Goal: Task Accomplishment & Management: Manage account settings

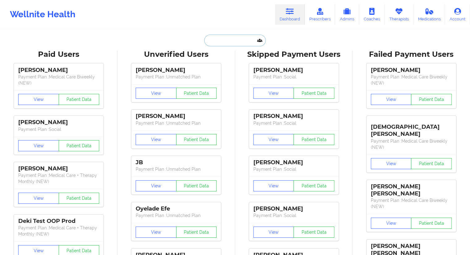
click at [213, 42] on input "text" at bounding box center [234, 41] width 61 height 12
paste input "[EMAIL_ADDRESS][DOMAIN_NAME]"
type input "[EMAIL_ADDRESS][DOMAIN_NAME]"
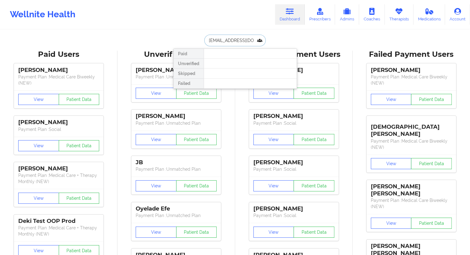
scroll to position [0, 3]
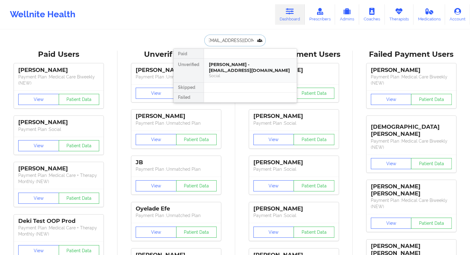
click at [219, 70] on div "[PERSON_NAME] - [EMAIL_ADDRESS][DOMAIN_NAME]" at bounding box center [250, 67] width 83 height 11
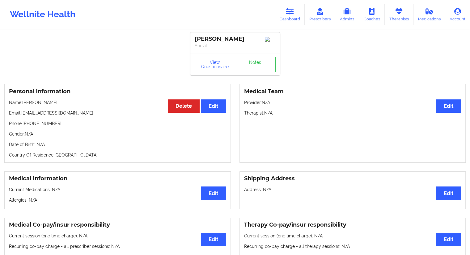
drag, startPoint x: 64, startPoint y: 102, endPoint x: 23, endPoint y: 102, distance: 40.5
click at [23, 102] on p "Name: [PERSON_NAME]" at bounding box center [117, 103] width 217 height 6
copy p "[PERSON_NAME]"
click at [214, 66] on button "View Questionnaire" at bounding box center [215, 64] width 41 height 15
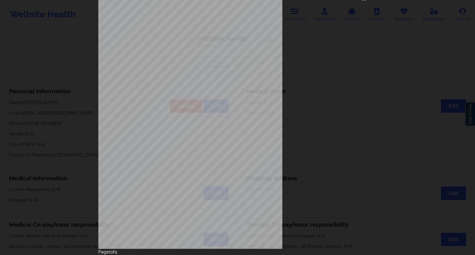
scroll to position [40, 0]
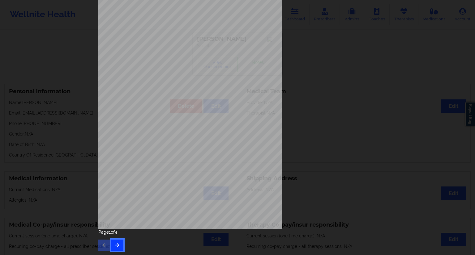
click at [116, 244] on icon "button" at bounding box center [117, 245] width 5 height 4
click at [112, 249] on button "button" at bounding box center [117, 245] width 12 height 11
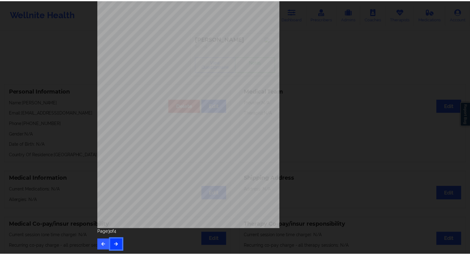
scroll to position [0, 0]
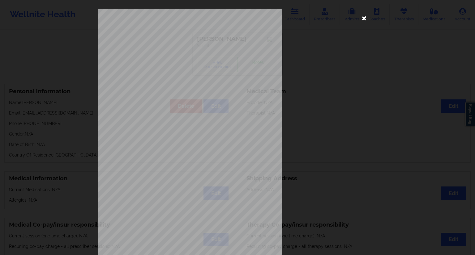
click at [362, 18] on icon at bounding box center [364, 18] width 10 height 10
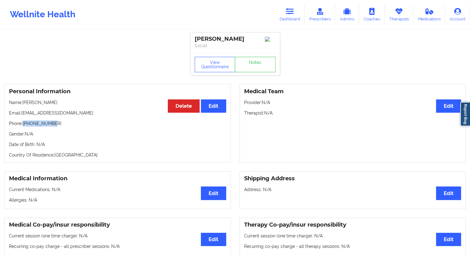
drag, startPoint x: 57, startPoint y: 124, endPoint x: 24, endPoint y: 125, distance: 33.4
click at [24, 125] on p "Phone: [PHONE_NUMBER]" at bounding box center [117, 124] width 217 height 6
copy p "[PHONE_NUMBER]"
click at [394, 17] on link "Therapists" at bounding box center [399, 14] width 29 height 20
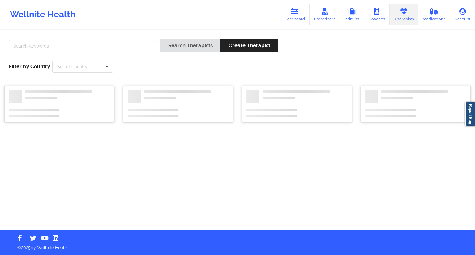
click at [65, 39] on div at bounding box center [83, 48] width 154 height 18
click at [61, 46] on input "text" at bounding box center [84, 46] width 150 height 12
paste input "[PERSON_NAME]"
type input "[PERSON_NAME]"
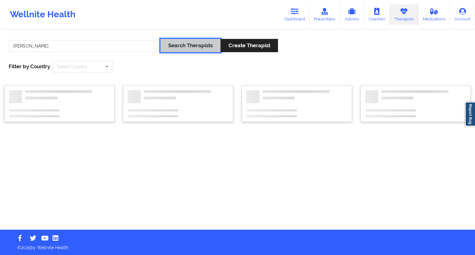
click at [186, 47] on button "Search Therapists" at bounding box center [190, 45] width 60 height 13
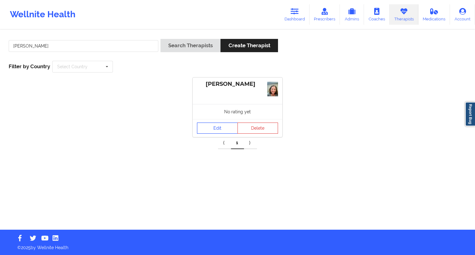
click at [209, 125] on link "Edit" at bounding box center [217, 128] width 41 height 11
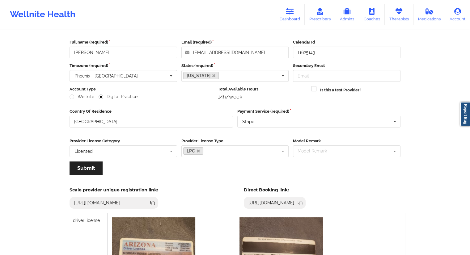
scroll to position [62, 0]
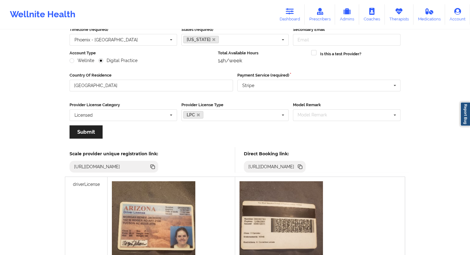
click at [304, 164] on icon at bounding box center [300, 167] width 7 height 7
click at [388, 16] on link "Therapists" at bounding box center [399, 14] width 29 height 20
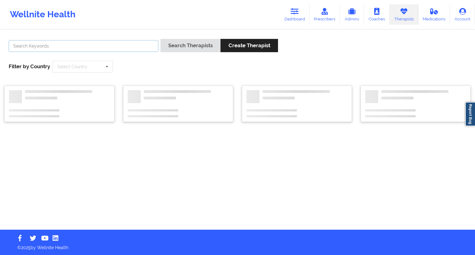
click at [56, 42] on input "text" at bounding box center [84, 46] width 150 height 12
paste input "[PERSON_NAME]"
type input "[PERSON_NAME]"
click at [186, 40] on button "Search Therapists" at bounding box center [190, 45] width 60 height 13
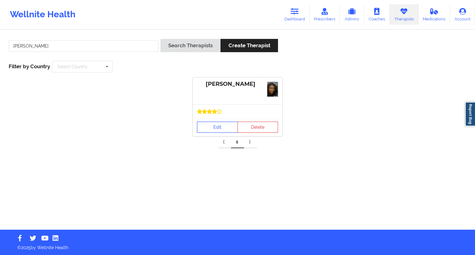
click at [215, 128] on link "Edit" at bounding box center [217, 127] width 41 height 11
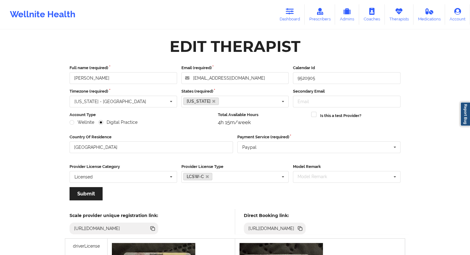
click at [304, 230] on icon at bounding box center [300, 228] width 7 height 7
click at [298, 21] on link "Dashboard" at bounding box center [290, 14] width 30 height 20
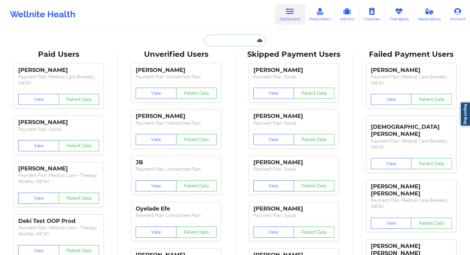
click at [208, 45] on input "text" at bounding box center [234, 41] width 61 height 12
paste input "[EMAIL_ADDRESS][DOMAIN_NAME]"
type input "[EMAIL_ADDRESS][DOMAIN_NAME]"
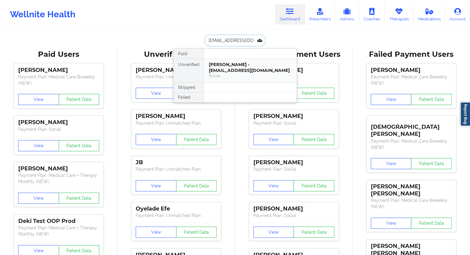
click at [225, 71] on div "[PERSON_NAME] - [EMAIL_ADDRESS][DOMAIN_NAME]" at bounding box center [250, 67] width 83 height 11
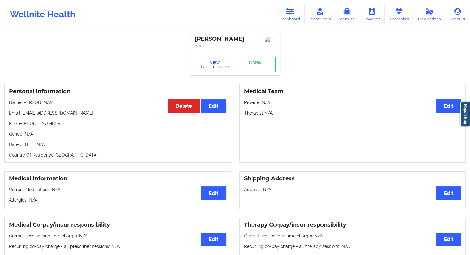
click at [218, 64] on button "View Questionnaire" at bounding box center [215, 64] width 41 height 15
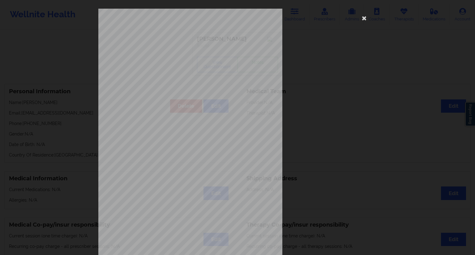
scroll to position [40, 0]
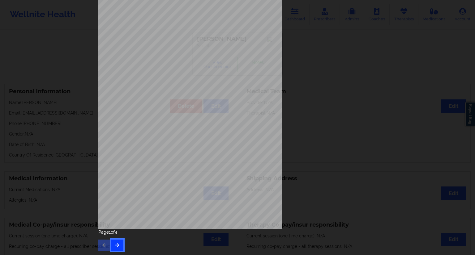
click at [115, 243] on icon "button" at bounding box center [117, 245] width 5 height 4
click at [116, 241] on button "button" at bounding box center [117, 245] width 12 height 11
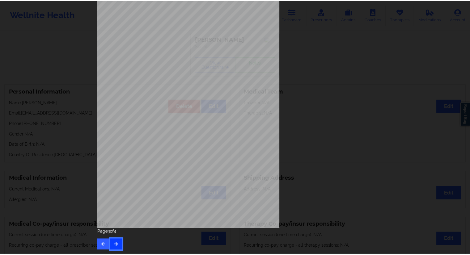
scroll to position [0, 0]
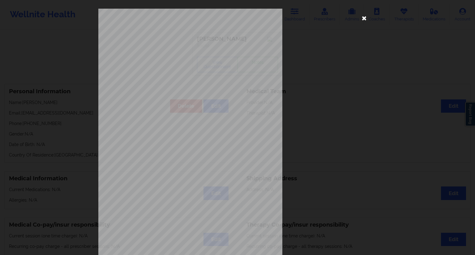
click at [361, 18] on icon at bounding box center [364, 18] width 10 height 10
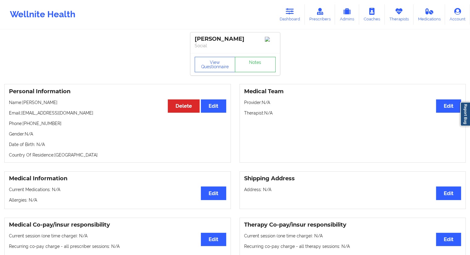
drag, startPoint x: 62, startPoint y: 129, endPoint x: 26, endPoint y: 127, distance: 35.6
click at [26, 127] on div "Personal Information Edit Delete Name: [PERSON_NAME] Email: [EMAIL_ADDRESS][DOM…" at bounding box center [117, 123] width 227 height 79
drag, startPoint x: 46, startPoint y: 128, endPoint x: 23, endPoint y: 126, distance: 22.3
click at [23, 126] on p "Phone: [PHONE_NUMBER]" at bounding box center [117, 124] width 217 height 6
copy p "[PHONE_NUMBER]"
